Goal: Task Accomplishment & Management: Manage account settings

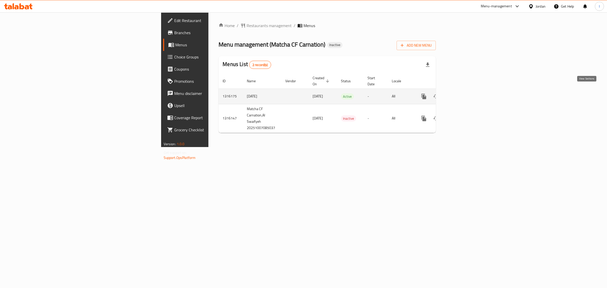
click at [463, 94] on icon "enhanced table" at bounding box center [460, 96] width 5 height 5
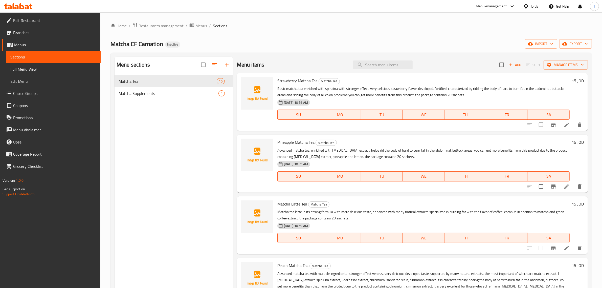
click at [135, 132] on div "Menu sections Matcha Tea 10 Matcha Supplements 1" at bounding box center [174, 201] width 118 height 288
click at [149, 92] on span "Matcha Supplements" at bounding box center [162, 93] width 86 height 6
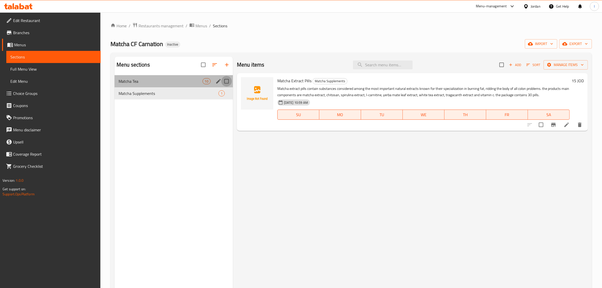
click at [227, 82] on input "Menu sections" at bounding box center [226, 81] width 11 height 11
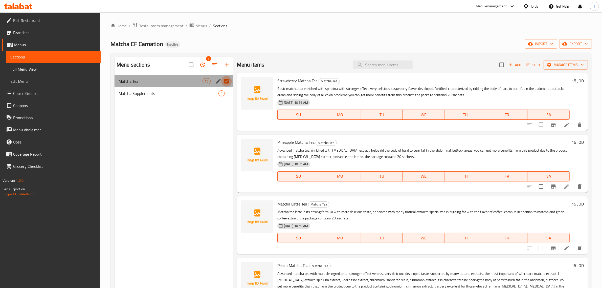
click at [227, 82] on input "Menu sections" at bounding box center [226, 81] width 11 height 11
checkbox input "false"
click at [180, 78] on div "Matcha Tea 10" at bounding box center [174, 81] width 118 height 12
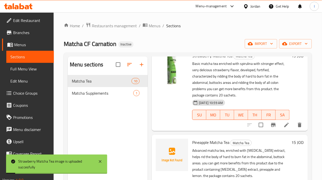
scroll to position [63, 0]
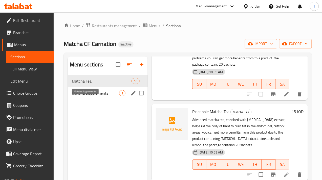
click at [92, 96] on span "Matcha Supplements" at bounding box center [95, 93] width 47 height 6
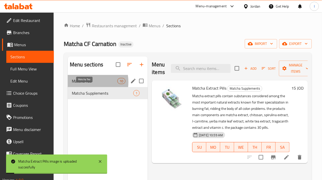
click at [82, 84] on span "Matcha Tea" at bounding box center [95, 81] width 46 height 6
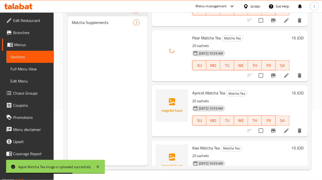
scroll to position [71, 0]
click at [192, 89] on span "Apricot Matcha Tea" at bounding box center [208, 93] width 33 height 8
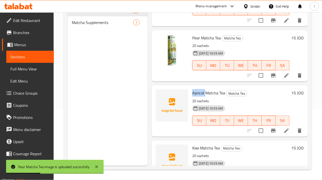
click at [192, 89] on span "Apricot Matcha Tea" at bounding box center [208, 93] width 33 height 8
copy span "Apricot"
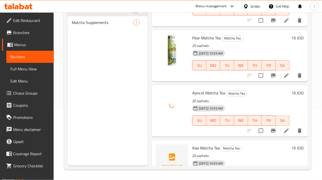
click at [192, 145] on span "Kiwi Matcha Tea" at bounding box center [206, 149] width 28 height 8
copy span "Kiwi"
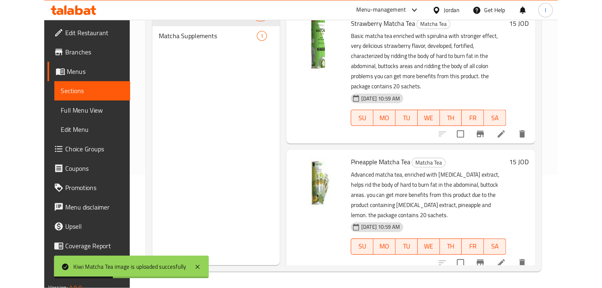
scroll to position [0, 0]
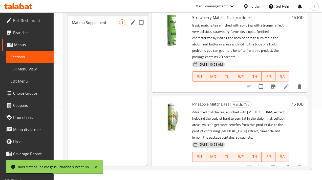
click at [88, 26] on span "Matcha Supplements" at bounding box center [95, 22] width 47 height 6
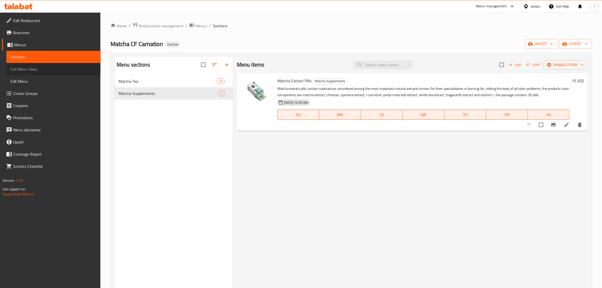
click at [42, 70] on span "Full Menu View" at bounding box center [53, 69] width 86 height 6
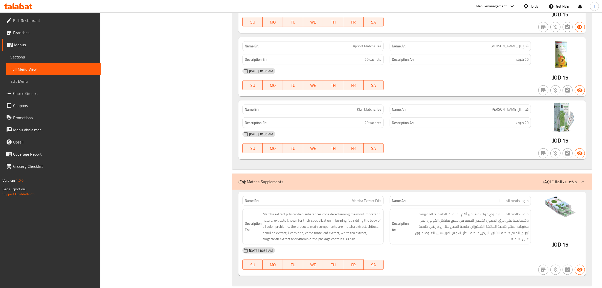
scroll to position [676, 0]
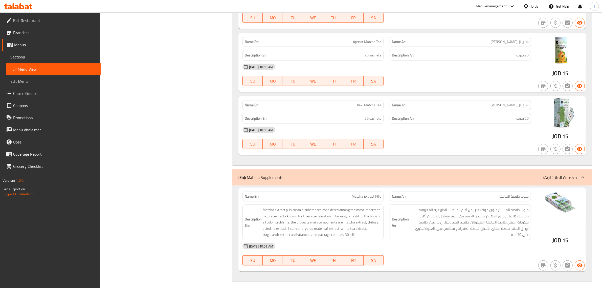
click at [33, 32] on span "Branches" at bounding box center [54, 33] width 83 height 6
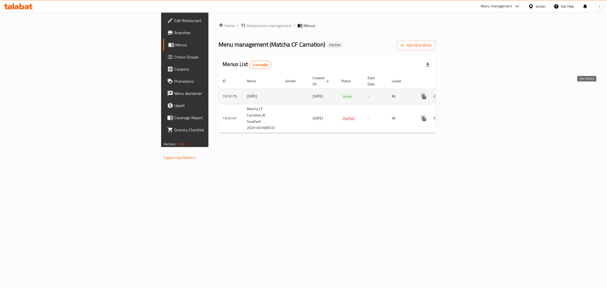
click at [463, 93] on icon "enhanced table" at bounding box center [460, 96] width 6 height 6
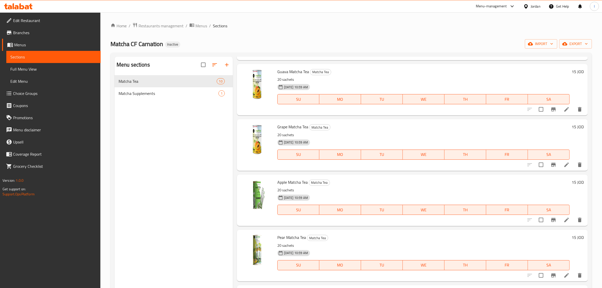
scroll to position [315, 0]
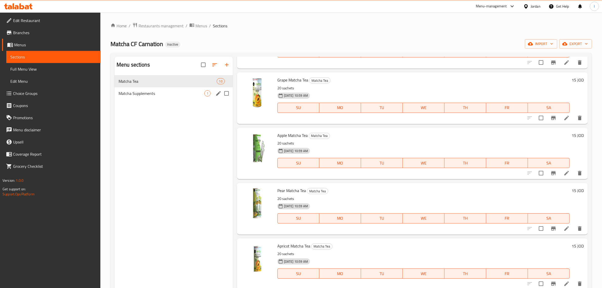
click at [159, 99] on div "Matcha Supplements 1" at bounding box center [174, 93] width 118 height 12
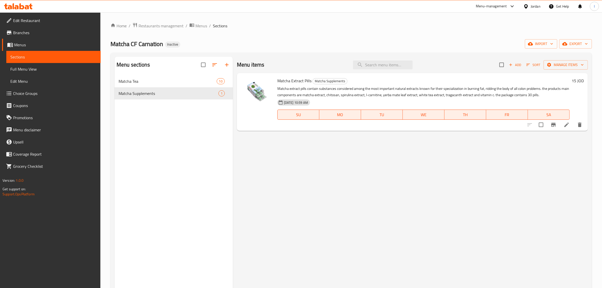
click at [22, 70] on span "Full Menu View" at bounding box center [53, 69] width 86 height 6
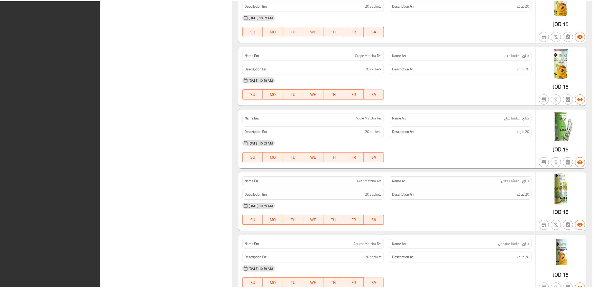
scroll to position [676, 0]
